Goal: Navigation & Orientation: Find specific page/section

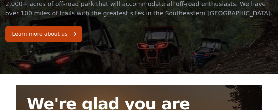
scroll to position [42, 0]
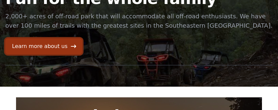
click at [64, 54] on link "Learn more about us" at bounding box center [43, 46] width 77 height 16
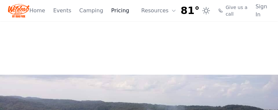
click at [111, 12] on link "Pricing" at bounding box center [120, 11] width 18 height 8
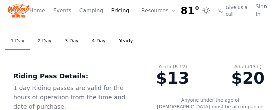
click at [111, 15] on link "Pricing" at bounding box center [120, 11] width 18 height 8
click at [53, 15] on link "Events" at bounding box center [62, 11] width 18 height 8
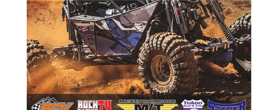
scroll to position [221, 0]
